Goal: Register for event/course

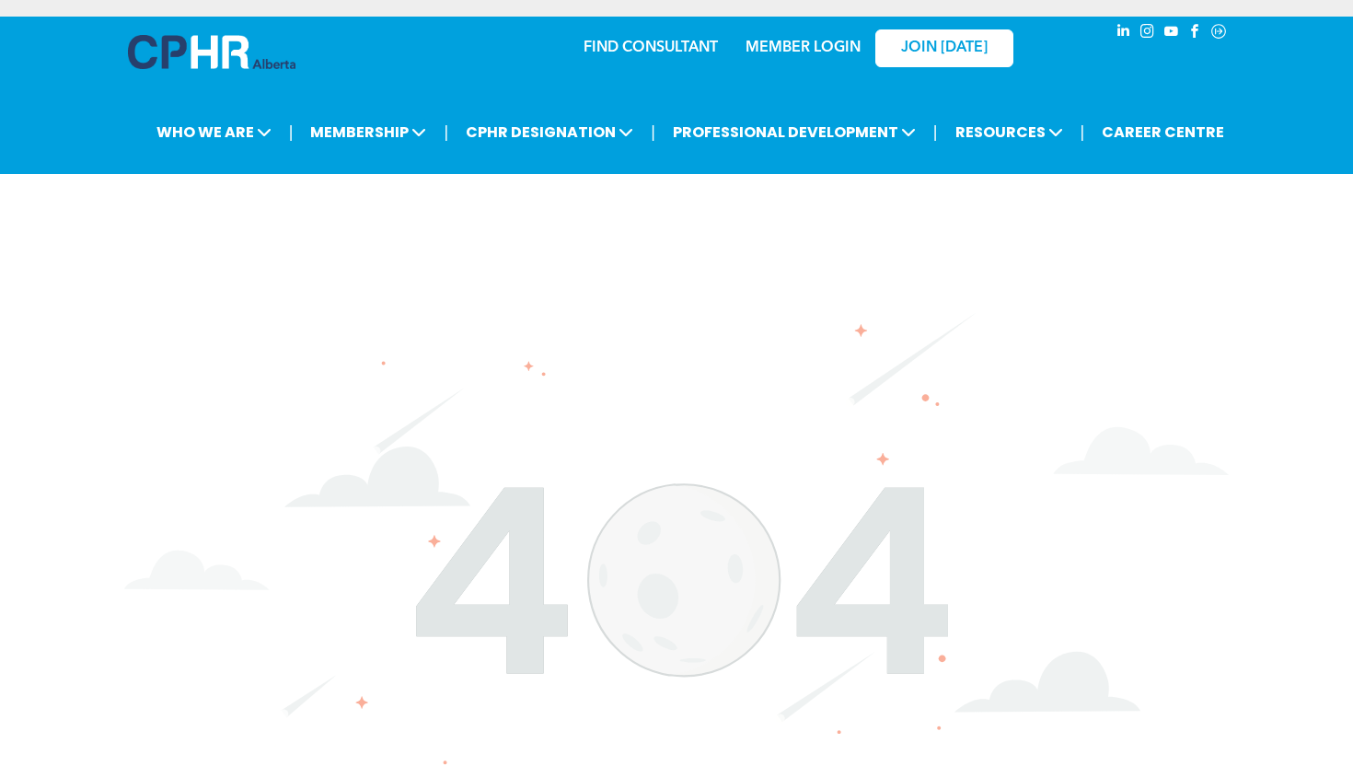
scroll to position [46, 0]
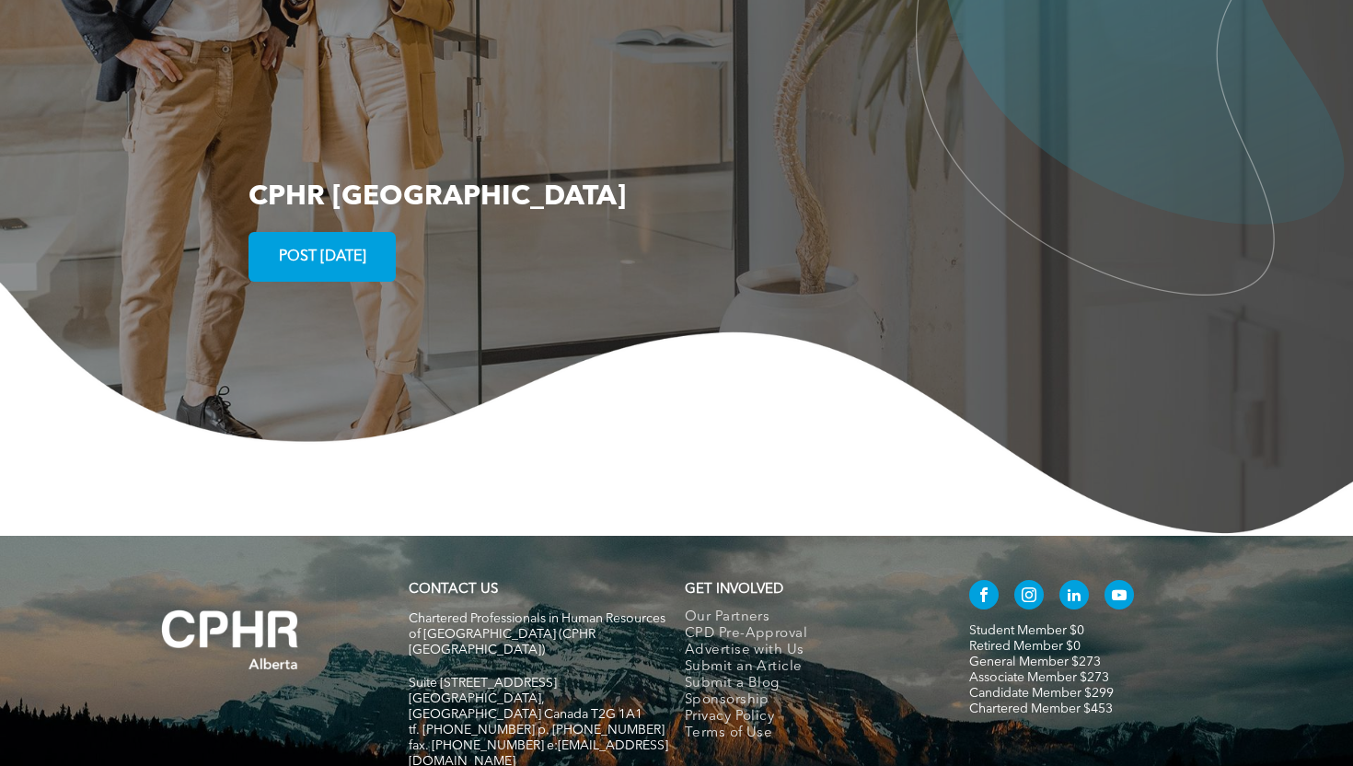
scroll to position [3339, 0]
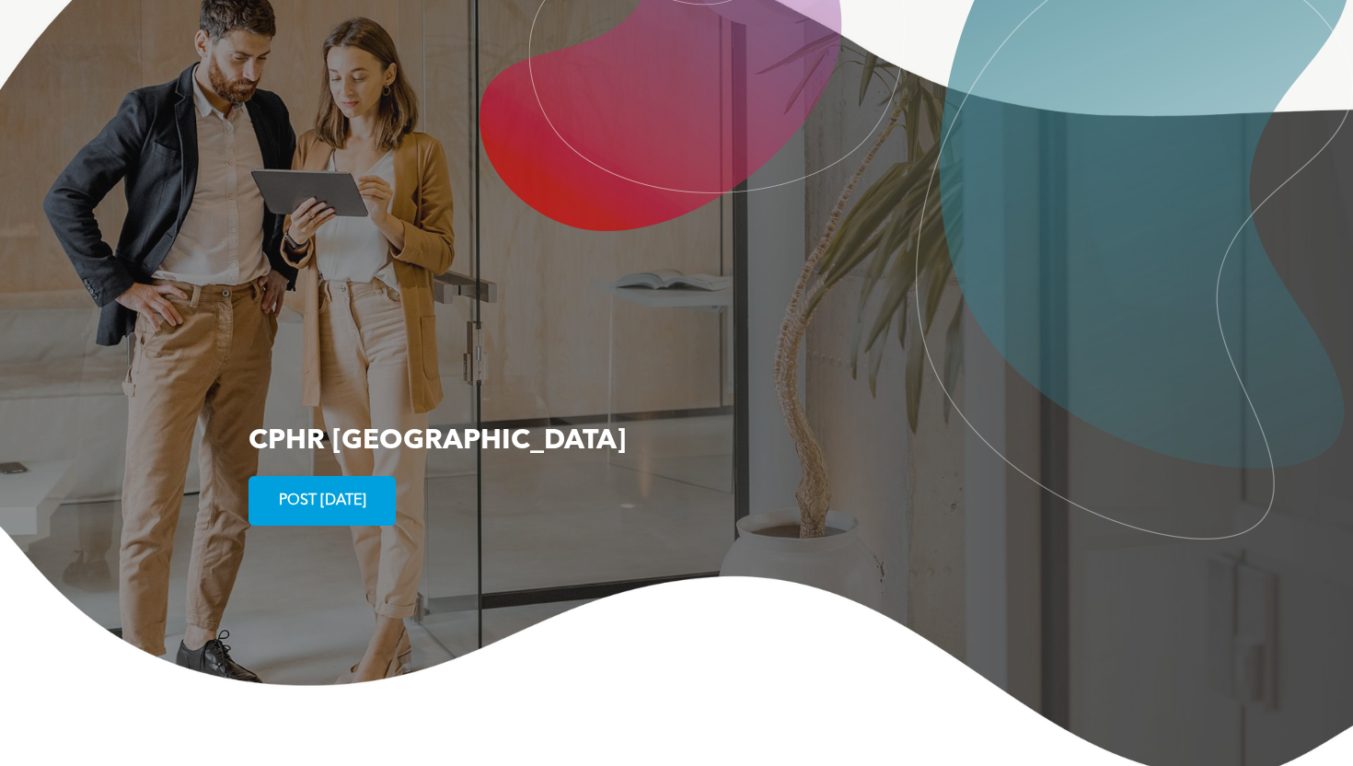
scroll to position [3339, 0]
